Goal: Navigation & Orientation: Find specific page/section

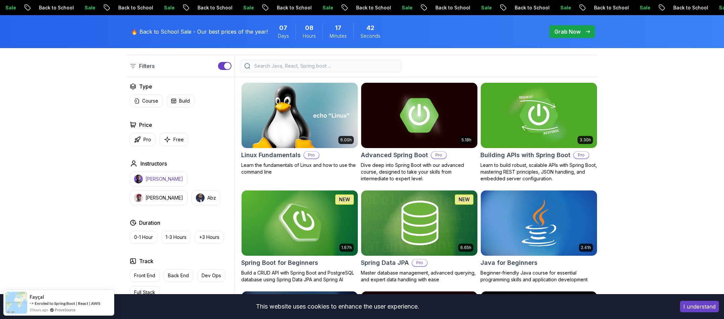
click at [155, 180] on p "[PERSON_NAME]" at bounding box center [165, 178] width 38 height 7
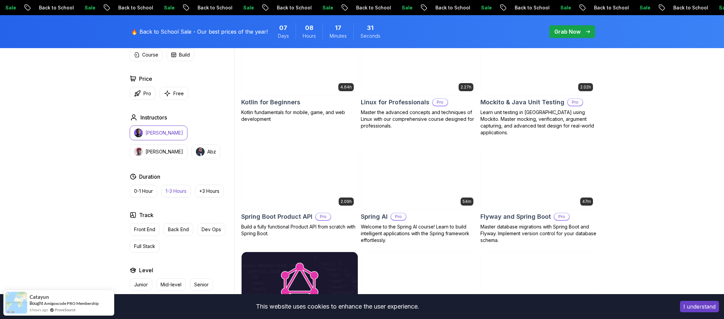
scroll to position [1700, 0]
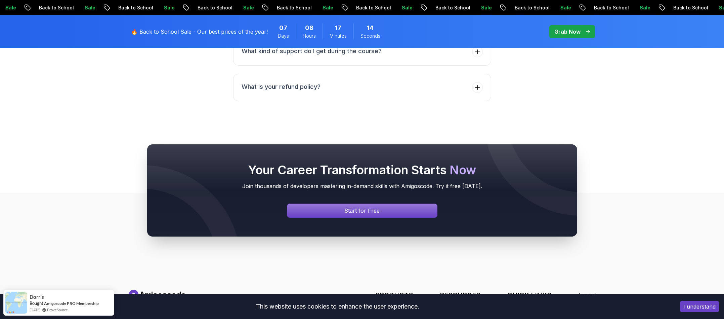
scroll to position [2966, 0]
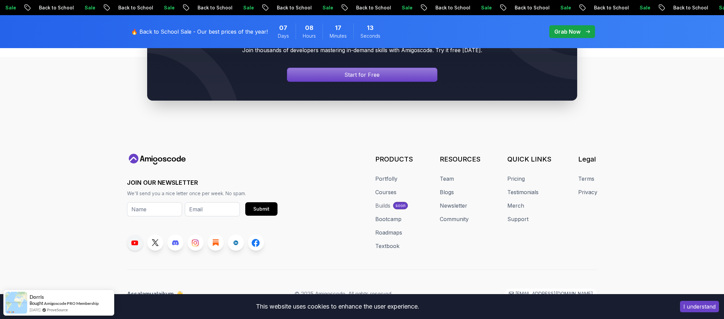
click at [131, 234] on link at bounding box center [135, 242] width 16 height 16
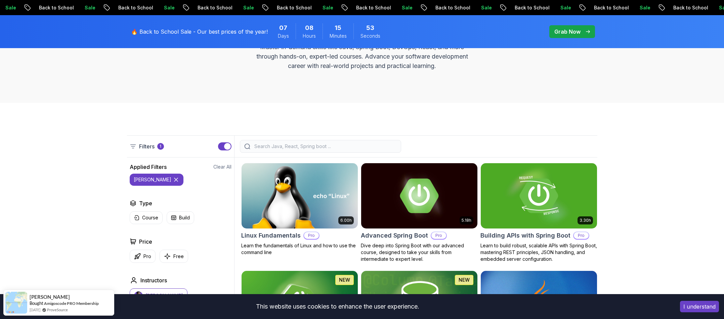
scroll to position [0, 0]
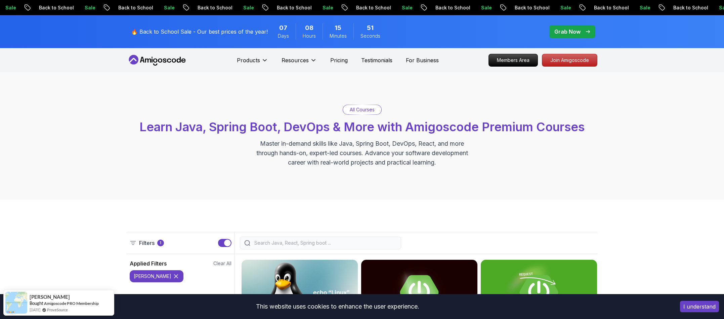
click at [178, 61] on icon at bounding box center [157, 60] width 60 height 11
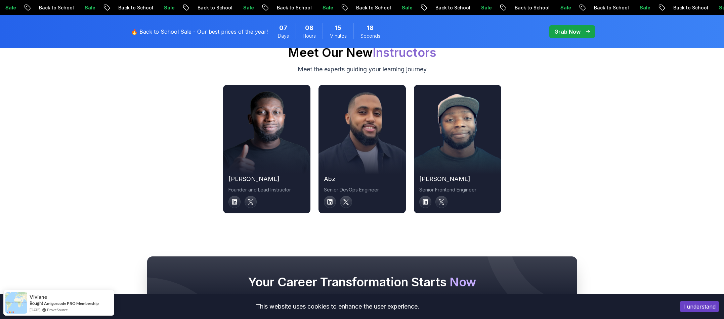
scroll to position [2281, 0]
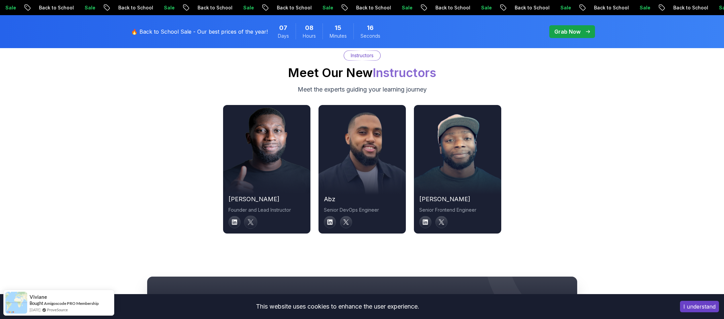
click at [250, 219] on icon at bounding box center [251, 222] width 6 height 6
